Goal: Information Seeking & Learning: Learn about a topic

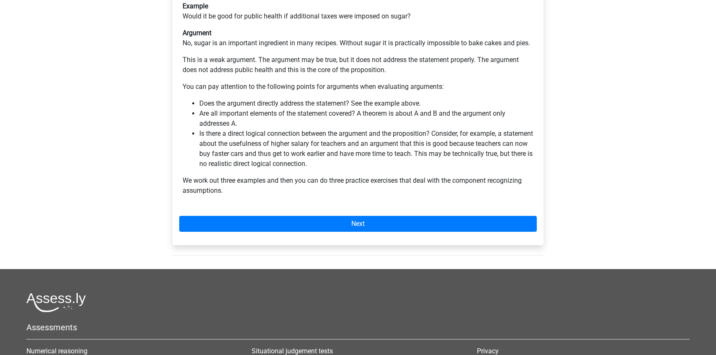
scroll to position [232, 0]
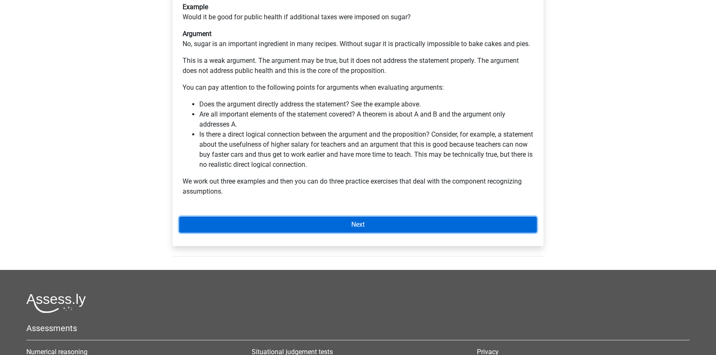
click at [301, 216] on link "Next" at bounding box center [357, 224] width 357 height 16
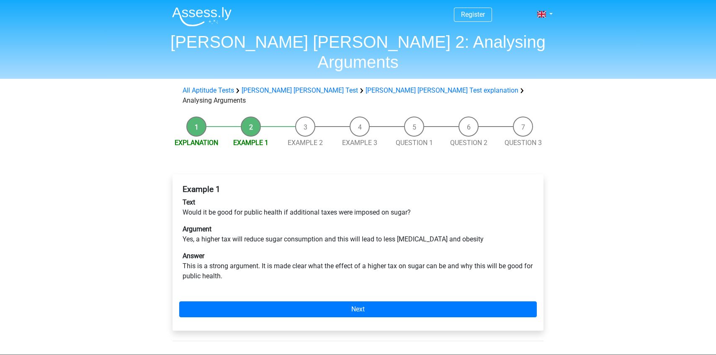
scroll to position [1, 0]
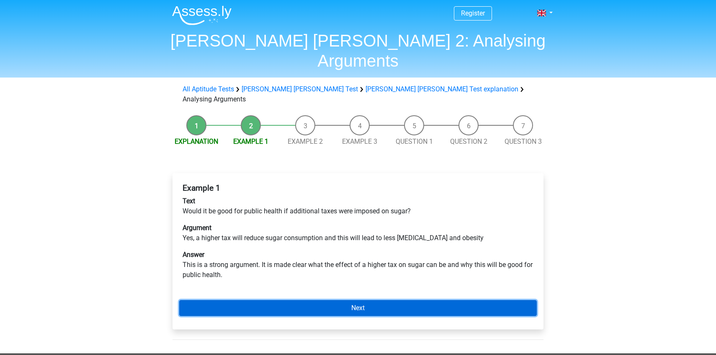
click at [362, 300] on link "Next" at bounding box center [357, 308] width 357 height 16
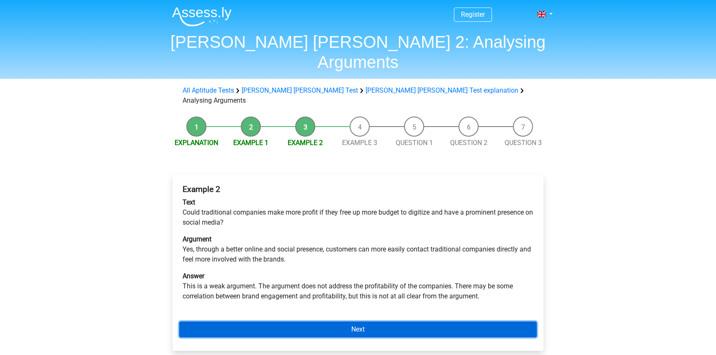
click at [360, 321] on link "Next" at bounding box center [357, 329] width 357 height 16
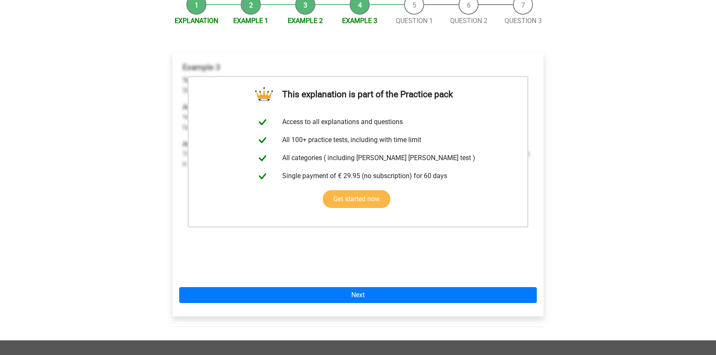
scroll to position [125, 0]
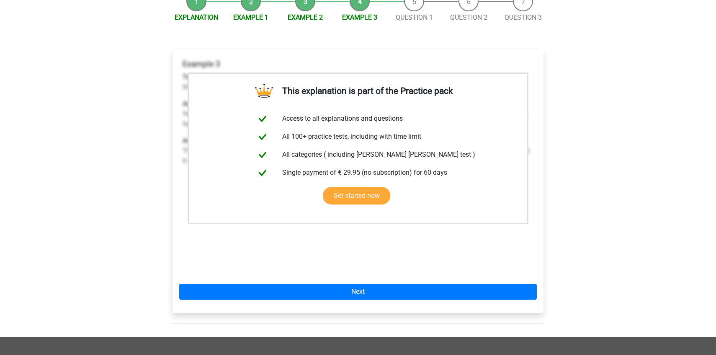
click at [375, 222] on div "Example 3 Text Should primary schools offer young children the opportunity to l…" at bounding box center [357, 165] width 357 height 218
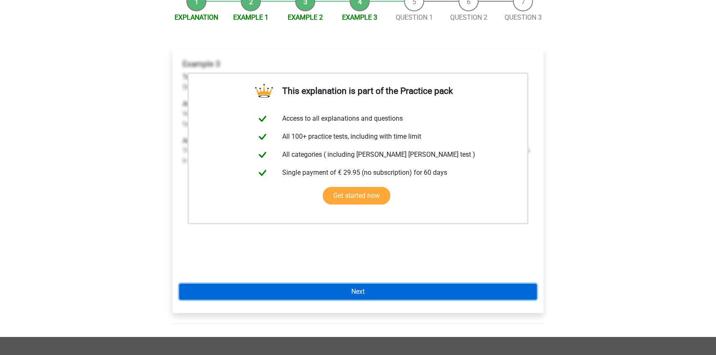
click at [366, 283] on link "Next" at bounding box center [357, 291] width 357 height 16
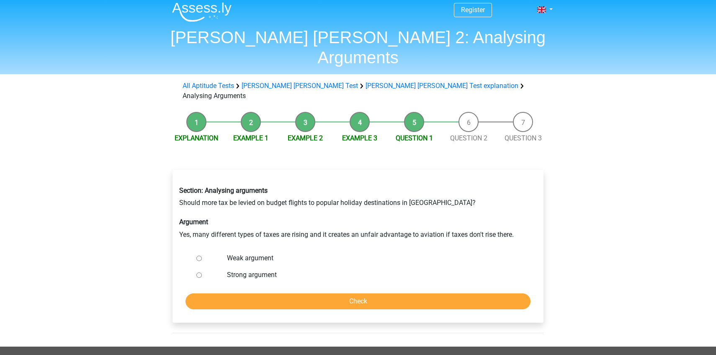
scroll to position [7, 0]
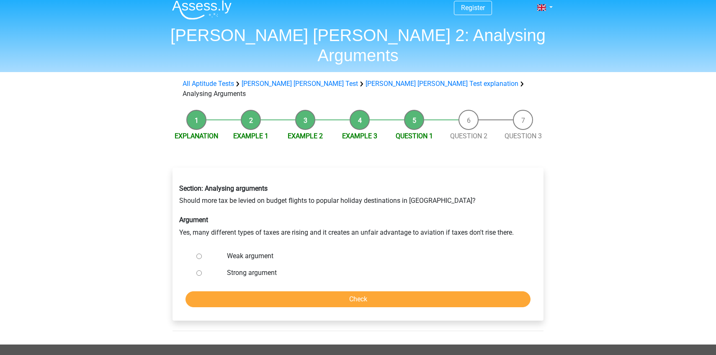
click at [231, 251] on label "Weak argument" at bounding box center [372, 256] width 290 height 10
click at [202, 253] on input "Weak argument" at bounding box center [198, 255] width 5 height 5
radio input "true"
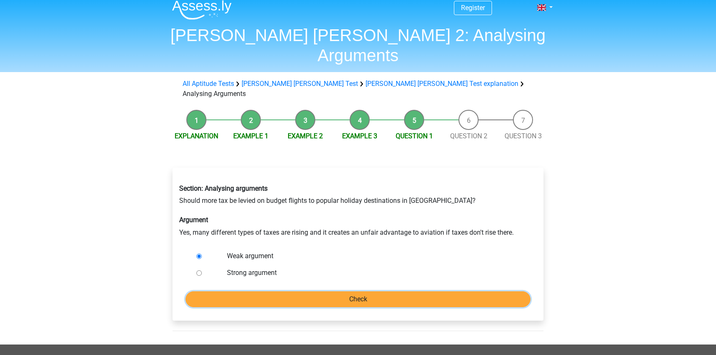
click at [303, 291] on input "Check" at bounding box center [357, 299] width 345 height 16
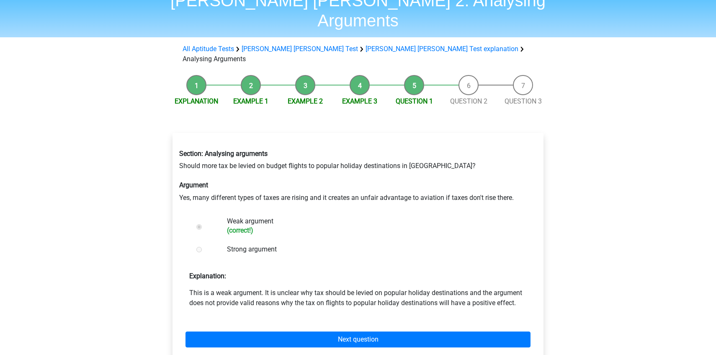
scroll to position [45, 0]
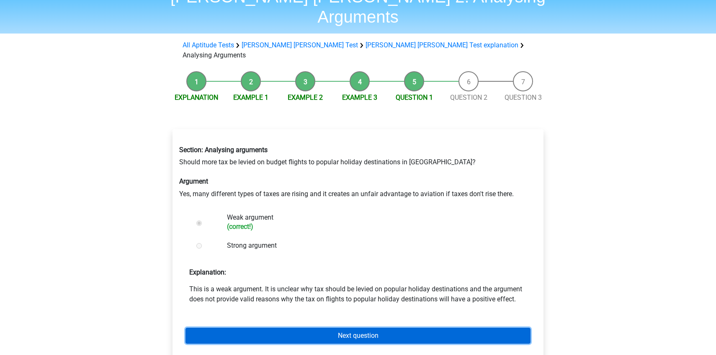
click at [301, 327] on link "Next question" at bounding box center [357, 335] width 345 height 16
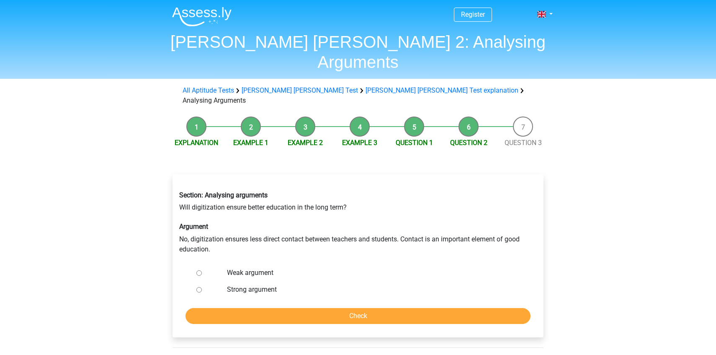
click at [265, 284] on label "Strong argument" at bounding box center [372, 289] width 290 height 10
click at [202, 287] on input "Strong argument" at bounding box center [198, 289] width 5 height 5
radio input "true"
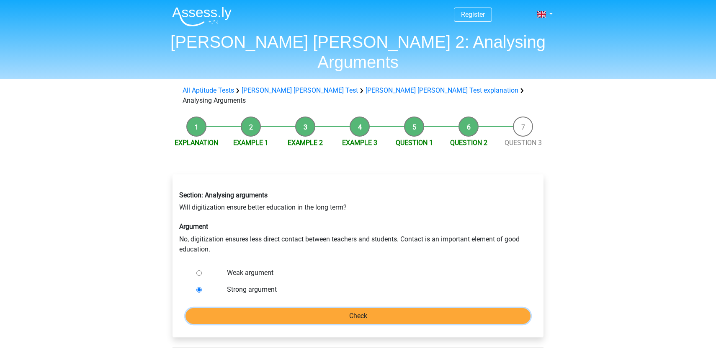
click at [273, 308] on input "Check" at bounding box center [357, 316] width 345 height 16
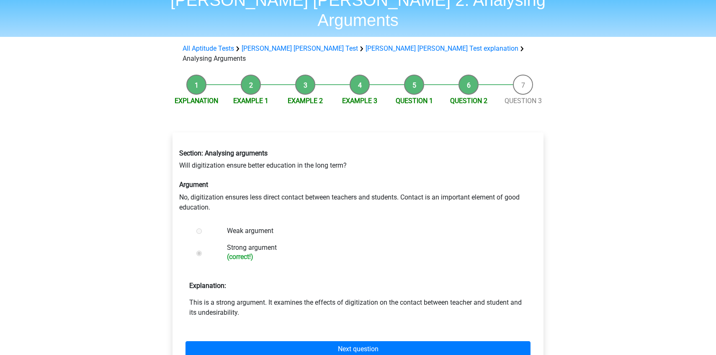
scroll to position [43, 0]
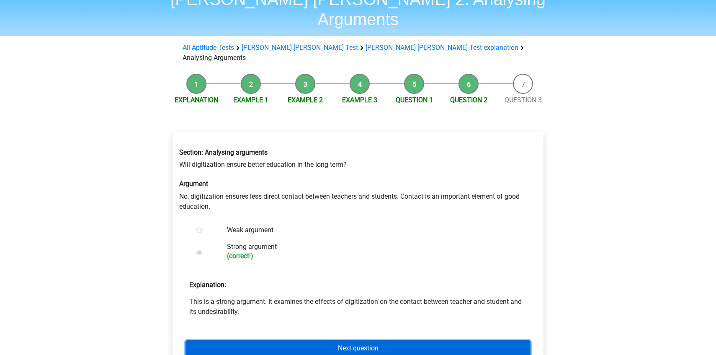
click at [314, 340] on link "Next question" at bounding box center [357, 348] width 345 height 16
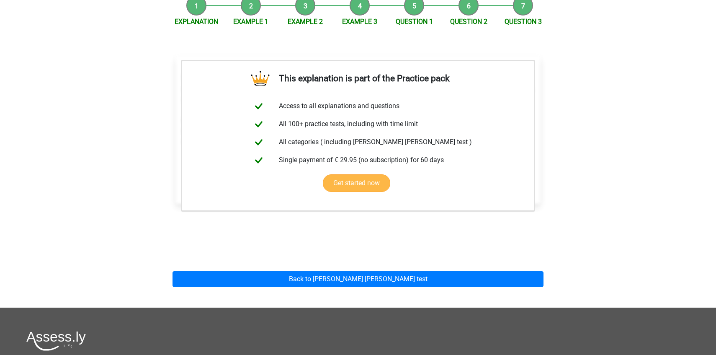
scroll to position [265, 0]
